Goal: Contribute content: Add original content to the website for others to see

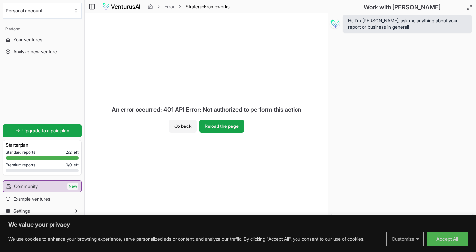
click at [404, 239] on button "Customize" at bounding box center [405, 238] width 38 height 15
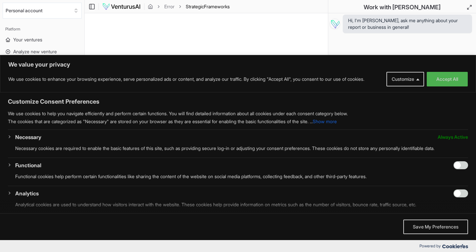
click at [435, 42] on div "Hi, I'm [PERSON_NAME], ask me anything about your report or business in general!" at bounding box center [402, 111] width 148 height 197
click at [400, 77] on button "Customize" at bounding box center [405, 79] width 38 height 15
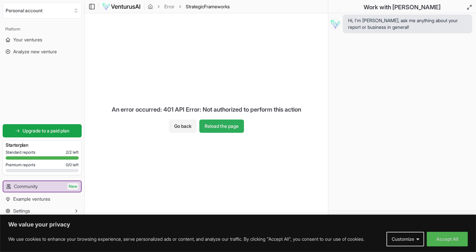
click at [215, 123] on button "Reload the page" at bounding box center [221, 125] width 45 height 13
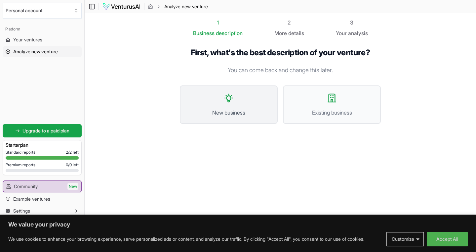
click at [224, 113] on span "New business" at bounding box center [228, 112] width 83 height 8
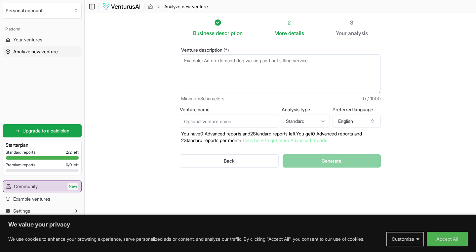
click at [205, 65] on textarea "Venture description (*)" at bounding box center [280, 73] width 201 height 39
click at [206, 65] on textarea "Venture description (*)" at bounding box center [280, 73] width 201 height 39
click at [275, 73] on textarea "Venture description (*)" at bounding box center [280, 73] width 201 height 39
click at [245, 124] on input "Venture name" at bounding box center [229, 120] width 99 height 13
click at [318, 117] on html "We value your privacy We use cookies to enhance your browsing experience, serve…" at bounding box center [238, 126] width 476 height 252
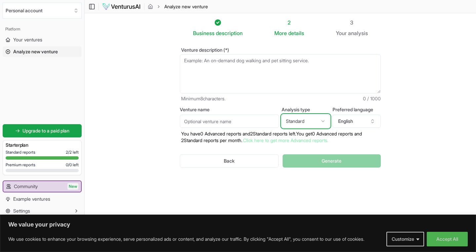
click at [440, 129] on html "We value your privacy We use cookies to enhance your browsing experience, serve…" at bounding box center [238, 126] width 476 height 252
click at [366, 125] on button "English" at bounding box center [357, 120] width 48 height 13
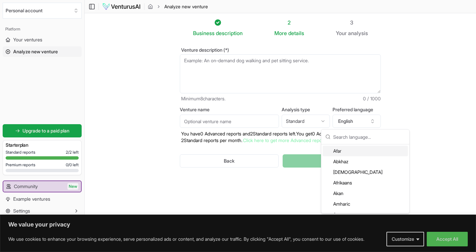
click at [435, 125] on section "Business description 2 More details 3 Your analysis Venture description (*) Min…" at bounding box center [280, 115] width 391 height 205
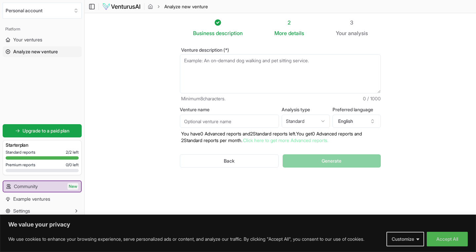
drag, startPoint x: 380, startPoint y: 92, endPoint x: 384, endPoint y: 92, distance: 4.0
click at [384, 92] on div "Venture description (*) Minimum 8 characters. 0 / 1000 Venture name Analysis ty…" at bounding box center [280, 112] width 222 height 151
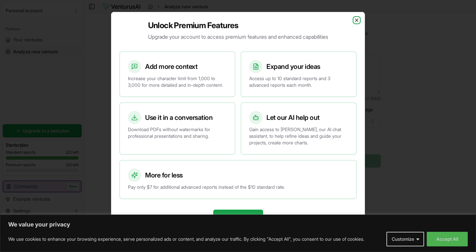
click at [357, 18] on icon "button" at bounding box center [356, 20] width 5 height 5
